Goal: Task Accomplishment & Management: Use online tool/utility

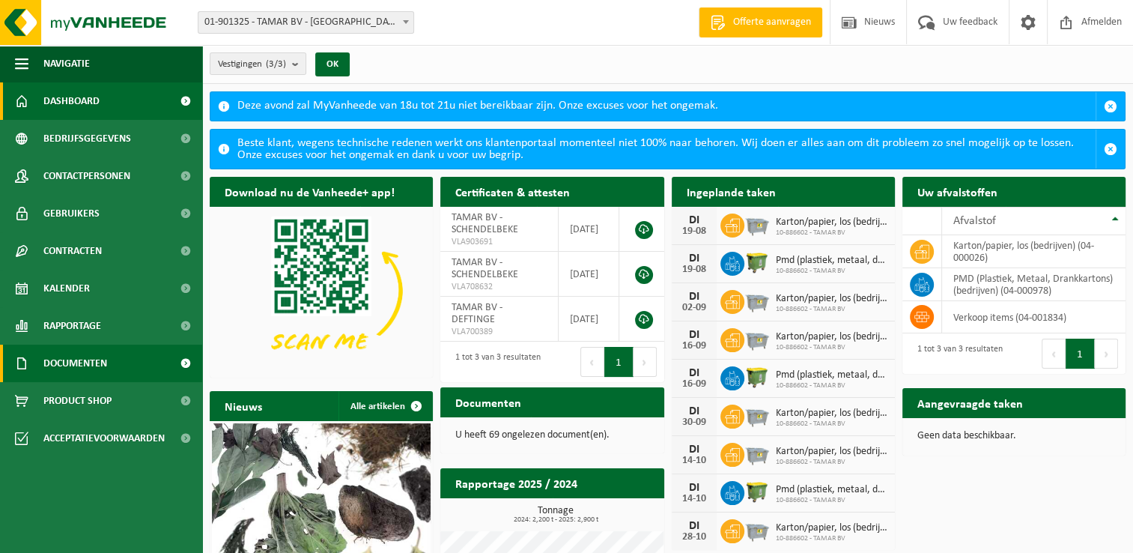
click at [130, 358] on link "Documenten" at bounding box center [101, 362] width 202 height 37
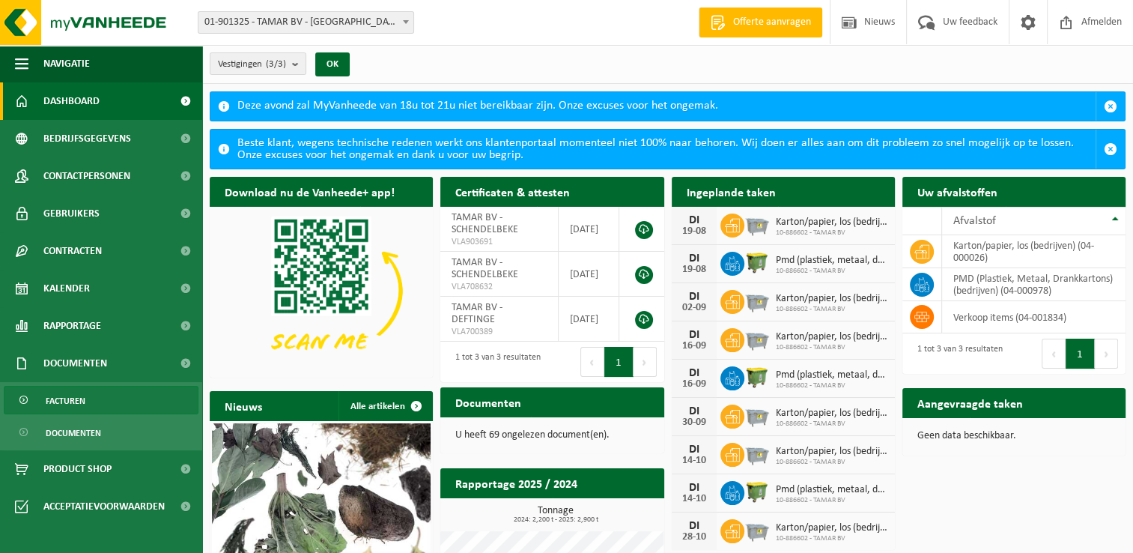
click at [57, 393] on span "Facturen" at bounding box center [66, 400] width 40 height 28
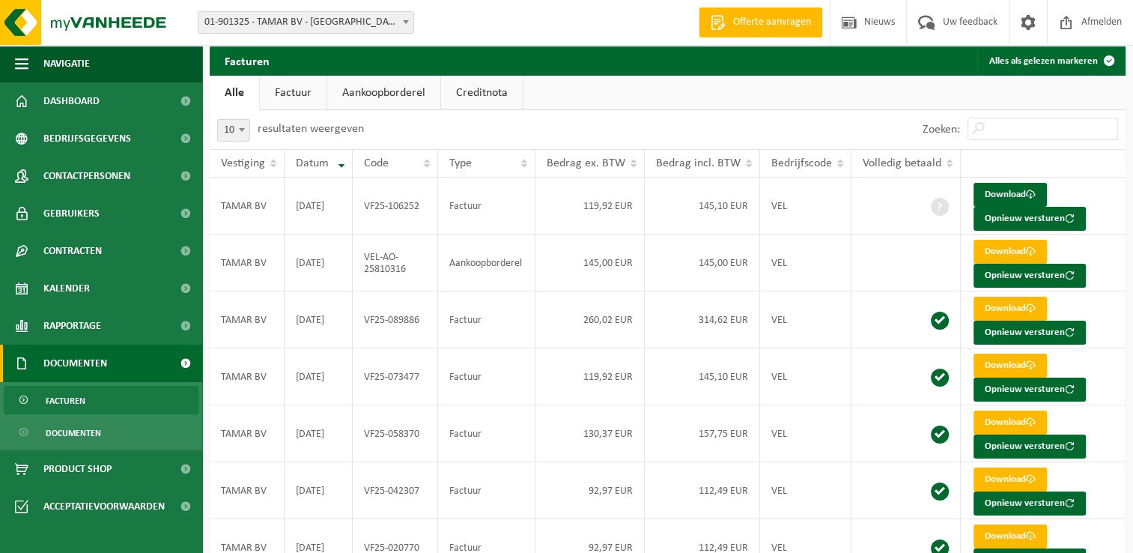
scroll to position [60, 0]
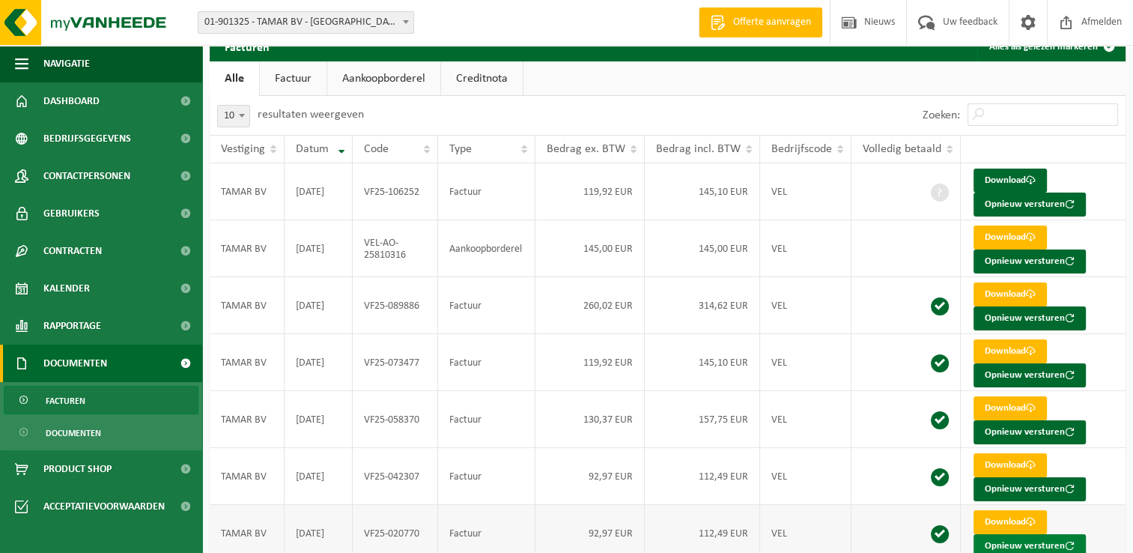
click at [1008, 541] on button "Opnieuw versturen" at bounding box center [1029, 546] width 112 height 24
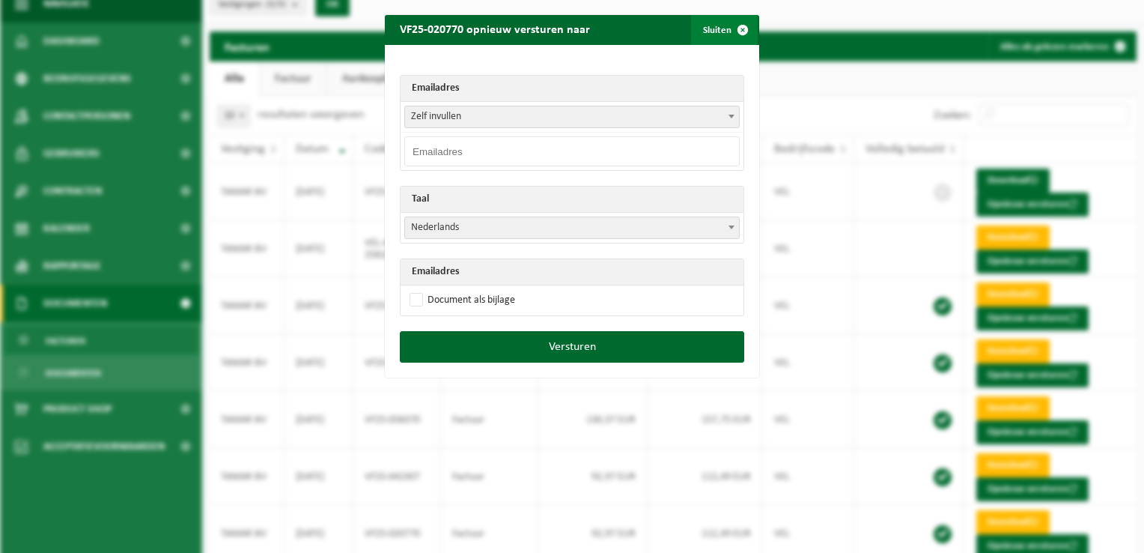
click at [716, 38] on button "Sluiten" at bounding box center [724, 30] width 67 height 30
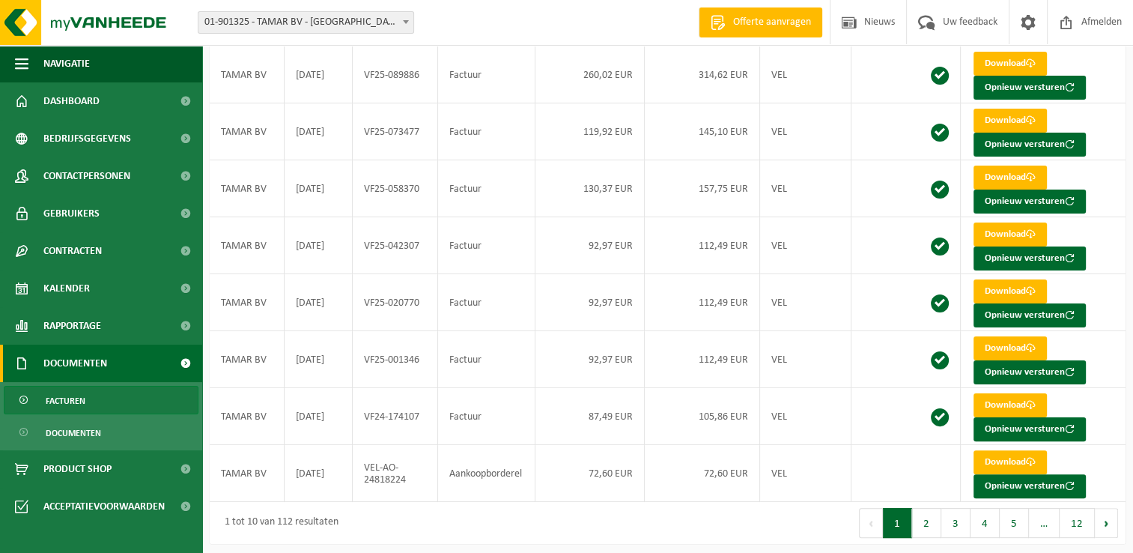
scroll to position [261, 0]
